Goal: Task Accomplishment & Management: Manage account settings

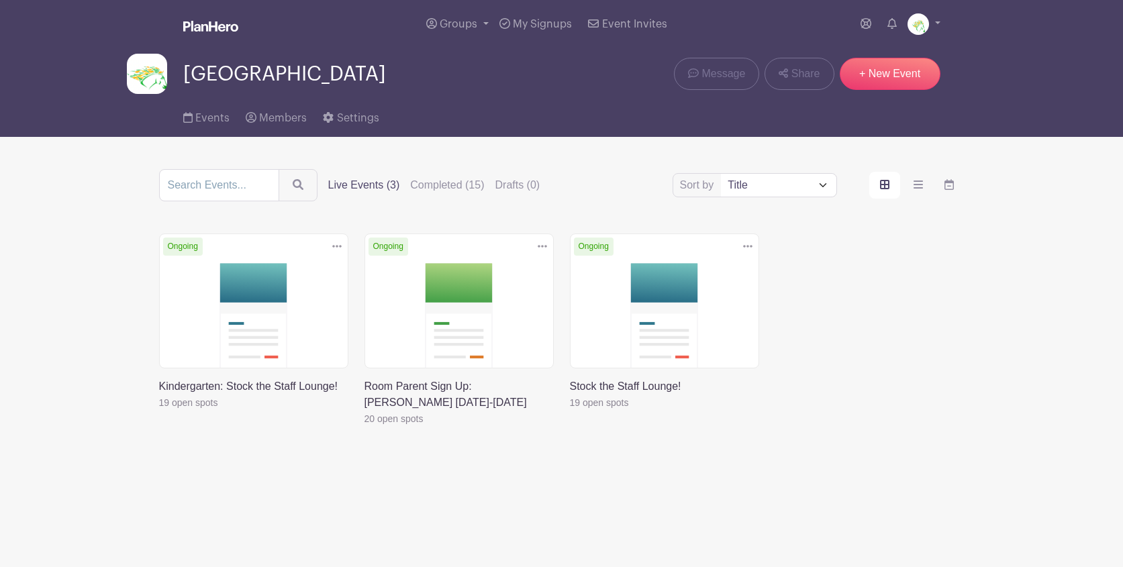
click at [364, 427] on link at bounding box center [364, 427] width 0 height 0
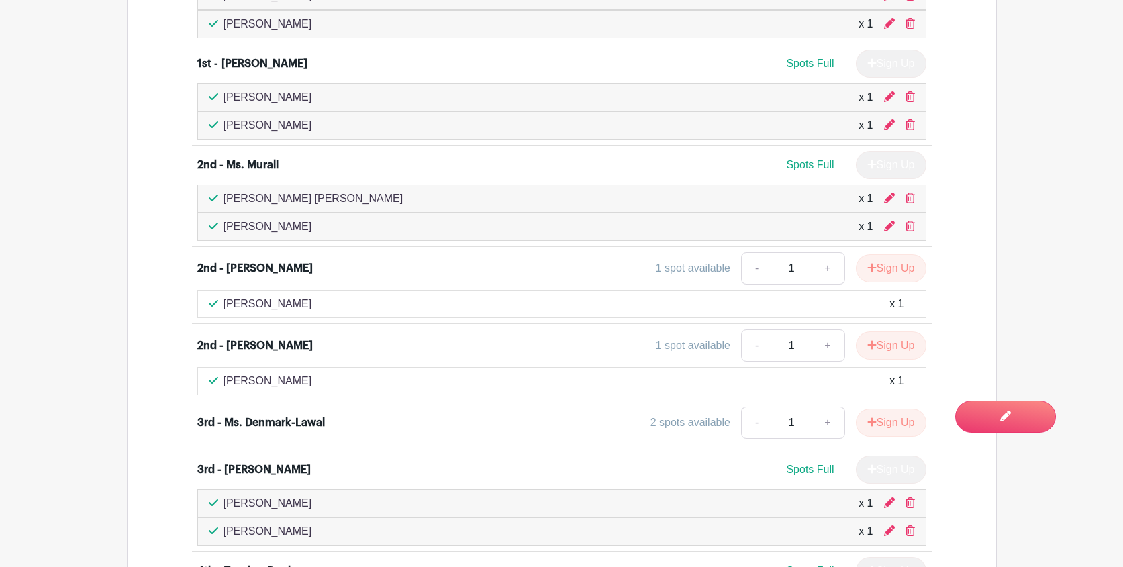
scroll to position [1772, 0]
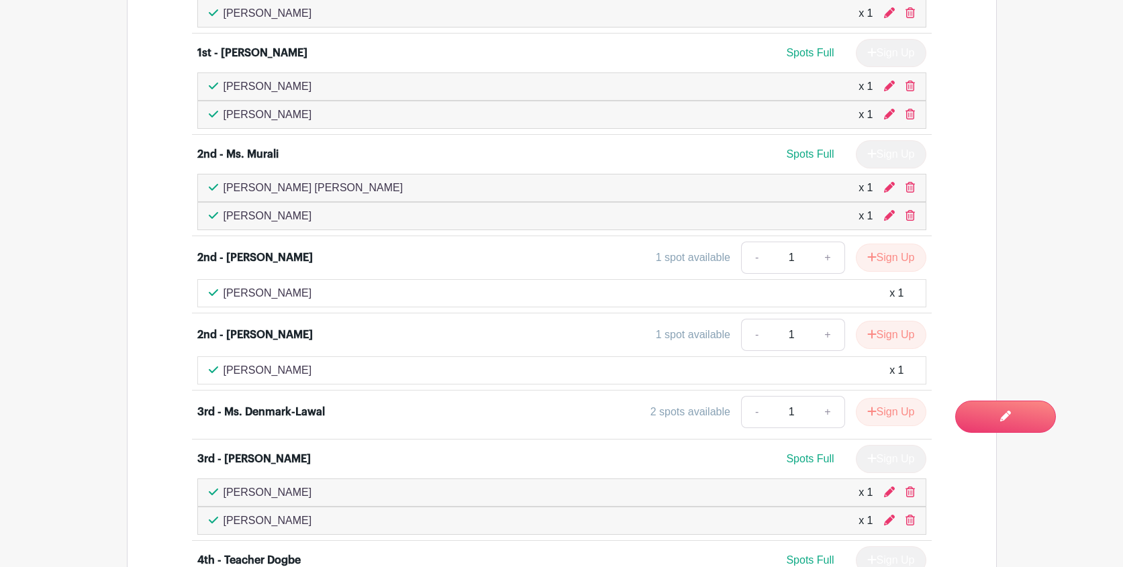
click at [1057, 217] on main "Groups All Groups [GEOGRAPHIC_DATA] Add New Group My Signups Event Invites My a…" at bounding box center [561, 14] width 1123 height 3573
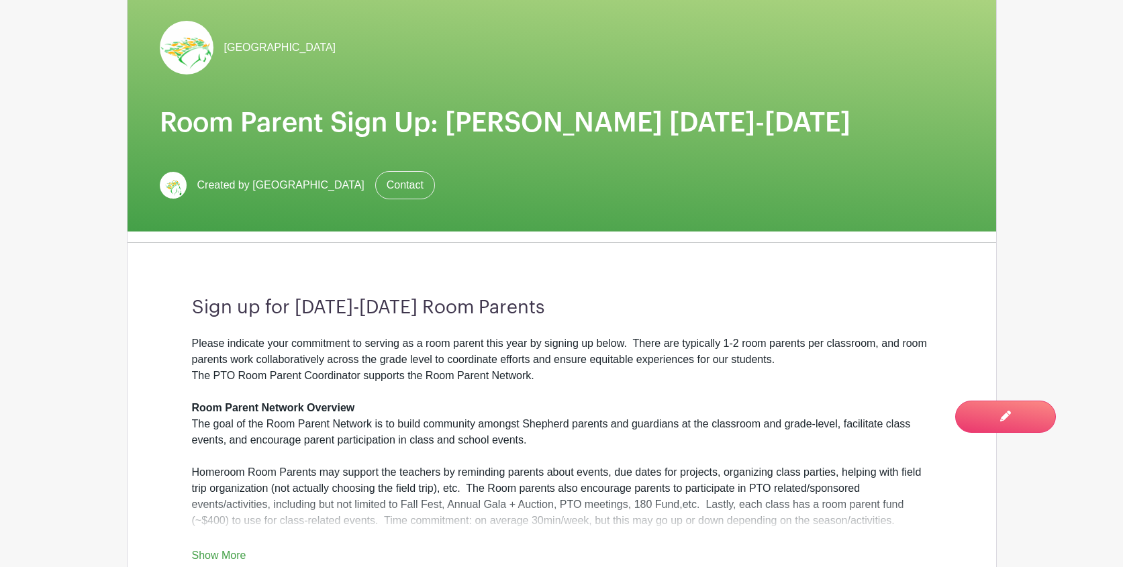
scroll to position [0, 0]
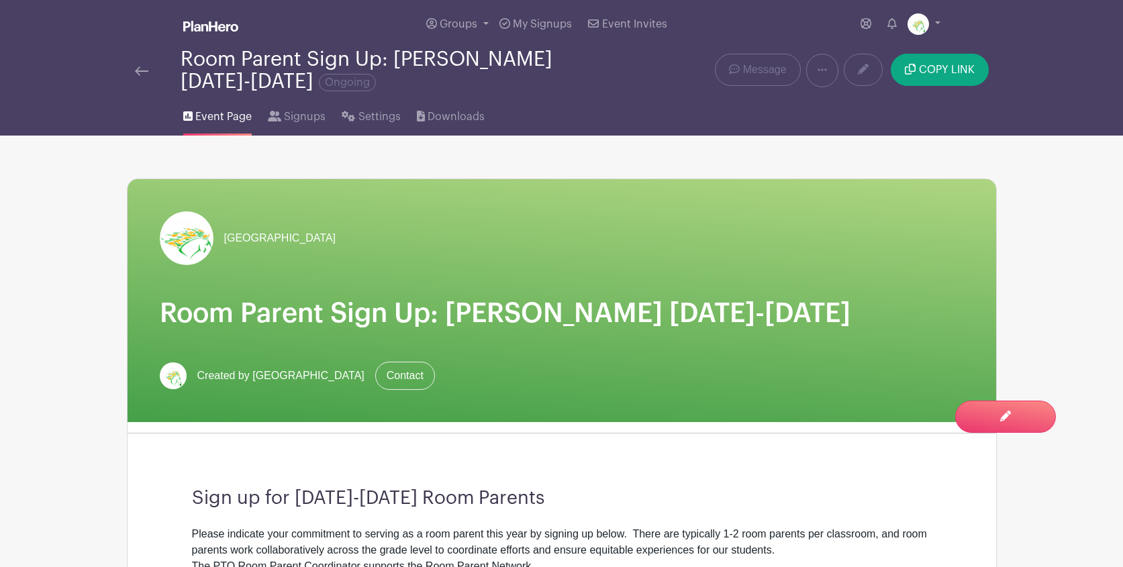
click at [205, 23] on img at bounding box center [210, 26] width 55 height 11
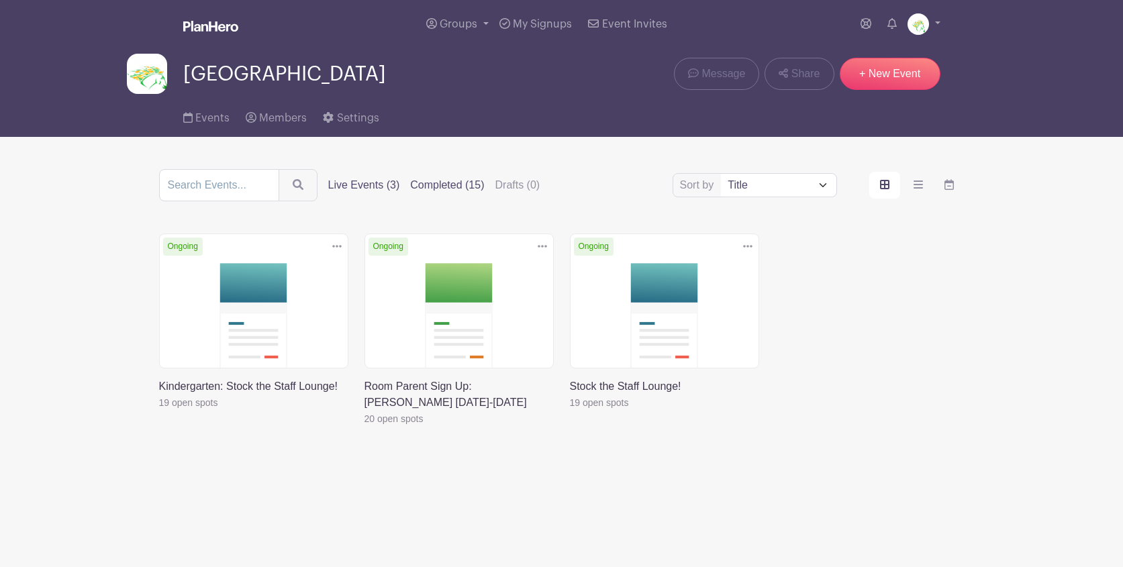
click at [423, 193] on label "Completed (15)" at bounding box center [447, 185] width 74 height 16
click at [0, 0] on input "Completed (15)" at bounding box center [0, 0] width 0 height 0
